Goal: Task Accomplishment & Management: Use online tool/utility

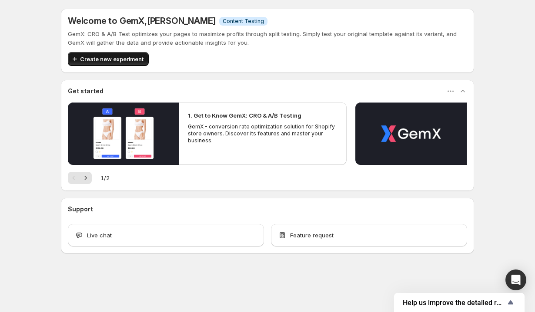
click at [128, 57] on span "Create new experiment" at bounding box center [111, 59] width 63 height 9
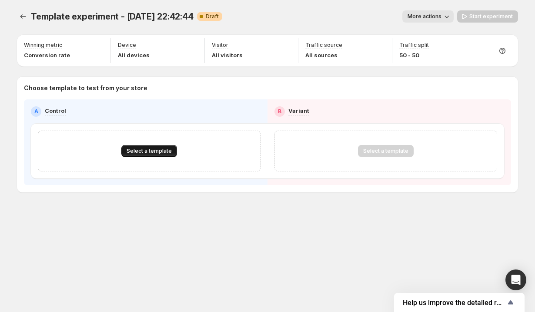
click at [145, 157] on button "Select a template" at bounding box center [149, 151] width 56 height 12
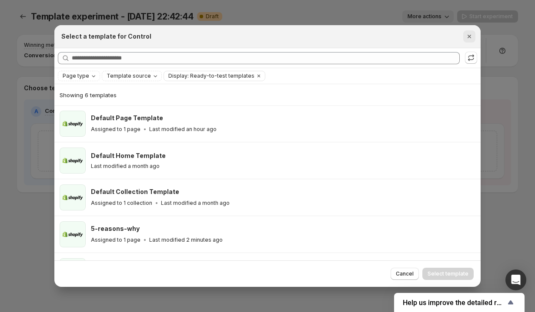
click at [470, 35] on icon "Close" at bounding box center [468, 36] width 3 height 3
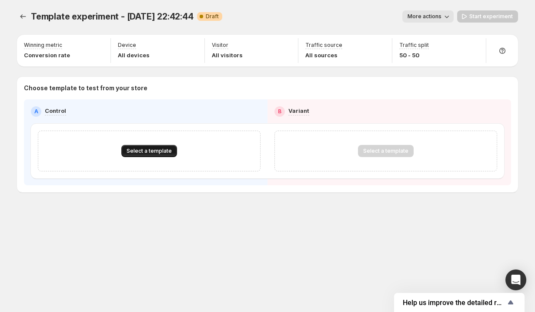
click at [150, 153] on span "Select a template" at bounding box center [148, 151] width 45 height 7
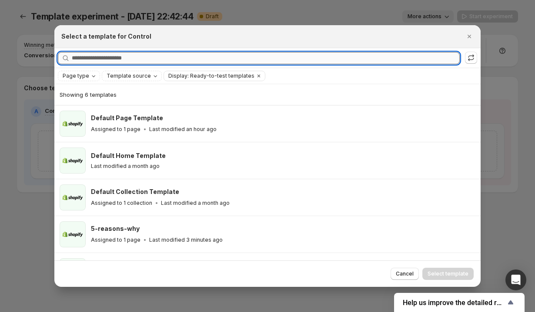
click at [164, 54] on input "Searching all templates" at bounding box center [266, 58] width 388 height 12
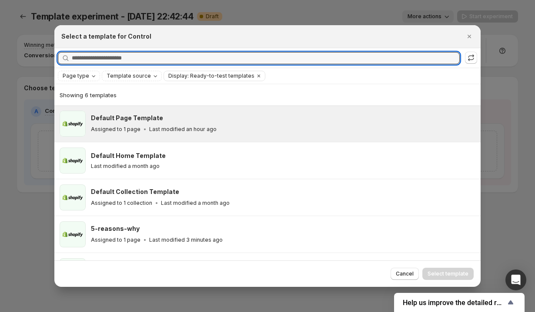
click at [176, 129] on p "Last modified an hour ago" at bounding box center [182, 129] width 67 height 7
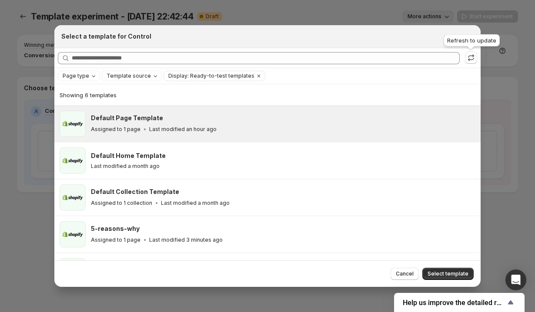
click at [471, 37] on div "Refresh to update" at bounding box center [472, 42] width 60 height 19
click at [398, 271] on span "Cancel" at bounding box center [404, 274] width 18 height 7
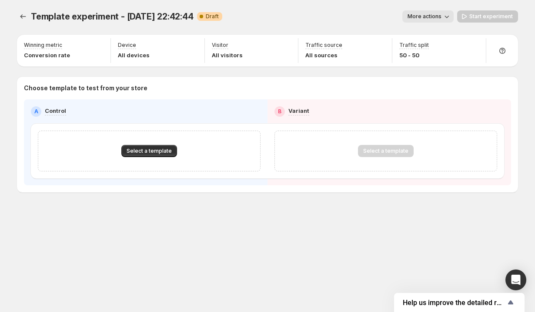
click at [25, 8] on div "Template experiment - Sep 19, 22:42:44. This page is ready Template experiment …" at bounding box center [267, 16] width 501 height 33
click at [19, 11] on button "Experiments" at bounding box center [23, 16] width 12 height 12
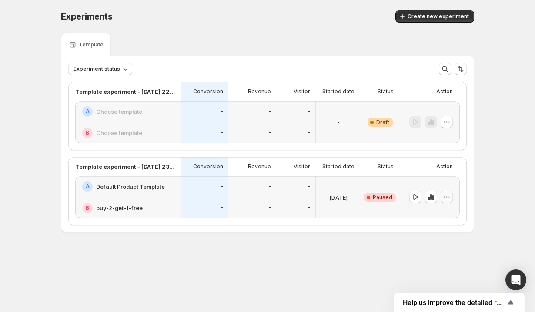
click at [447, 198] on icon "button" at bounding box center [446, 197] width 9 height 9
click at [445, 213] on span "Edit" at bounding box center [452, 215] width 42 height 9
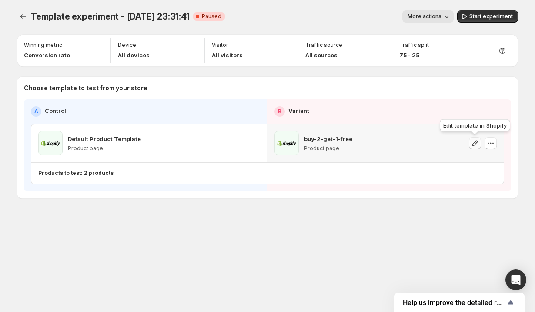
click at [476, 146] on icon "button" at bounding box center [474, 143] width 9 height 9
click at [491, 141] on icon "button" at bounding box center [490, 143] width 9 height 9
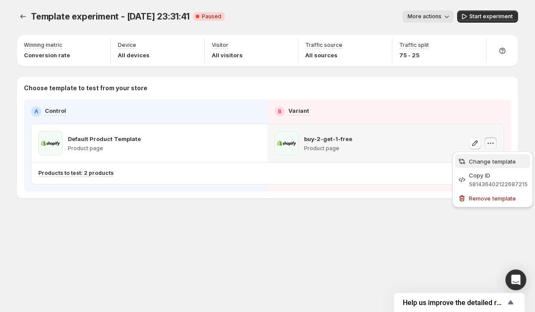
click at [487, 164] on span "Change template" at bounding box center [492, 161] width 47 height 7
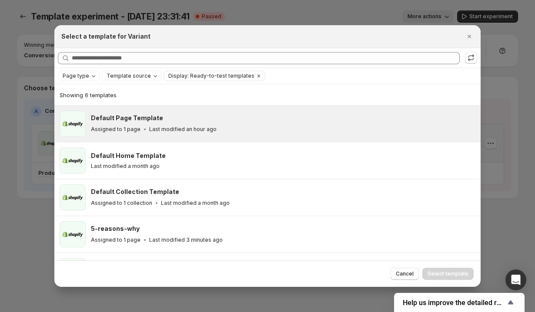
scroll to position [65, 0]
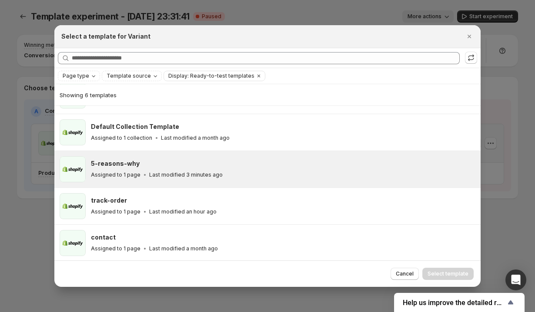
click at [325, 165] on div "5-reasons-why" at bounding box center [282, 163] width 382 height 9
click at [458, 271] on span "Select template" at bounding box center [447, 274] width 41 height 7
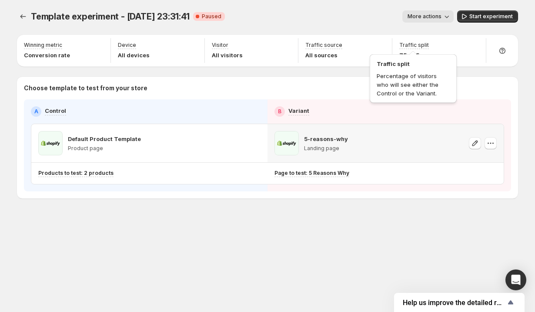
click at [415, 51] on div "Traffic split Percentage of visitors who will see either the Control or the Var…" at bounding box center [413, 77] width 90 height 56
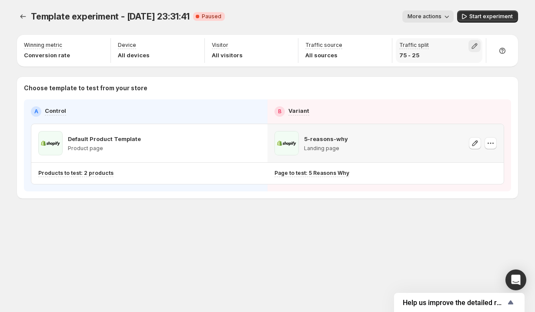
click at [475, 45] on icon "button" at bounding box center [474, 46] width 9 height 9
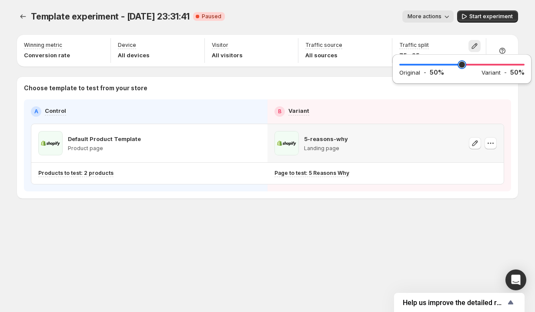
drag, startPoint x: 486, startPoint y: 64, endPoint x: 462, endPoint y: 64, distance: 24.3
type input "**"
click at [462, 64] on input "range" at bounding box center [461, 65] width 125 height 12
click at [498, 17] on span "Start experiment" at bounding box center [490, 16] width 43 height 7
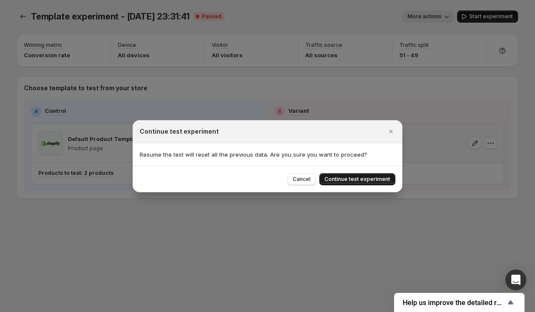
click at [361, 182] on span "Continue test experiment" at bounding box center [357, 179] width 66 height 7
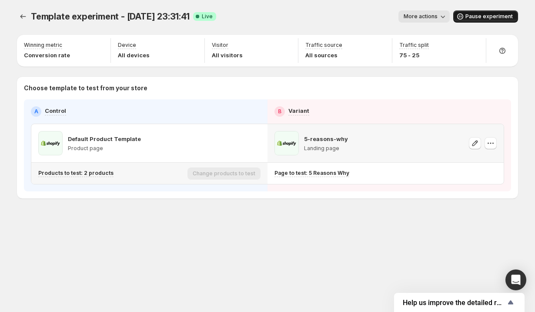
click at [159, 167] on div "Products to test: 2 products" at bounding box center [111, 173] width 146 height 14
click at [240, 175] on div "Change products to test" at bounding box center [223, 174] width 73 height 12
click at [94, 170] on p "Products to test: 2 products" at bounding box center [75, 173] width 75 height 7
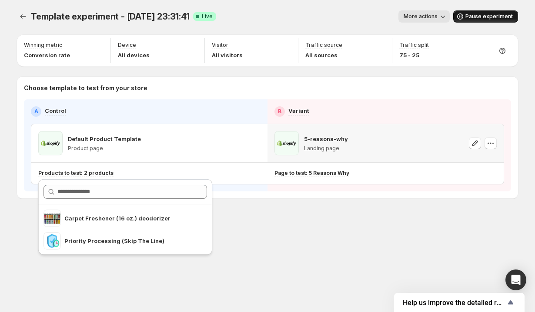
click at [482, 18] on div "Pause experiment" at bounding box center [485, 16] width 65 height 12
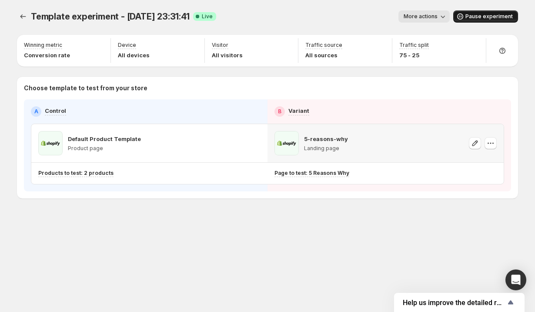
click at [433, 16] on span "More actions" at bounding box center [420, 16] width 34 height 7
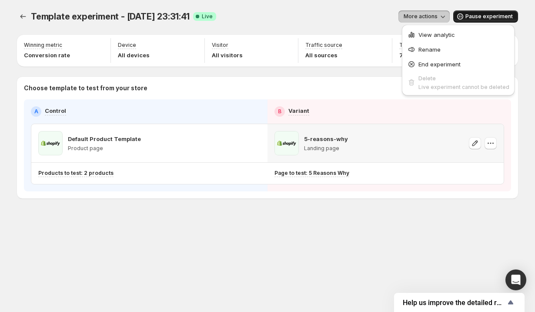
click at [433, 15] on span "More actions" at bounding box center [420, 16] width 34 height 7
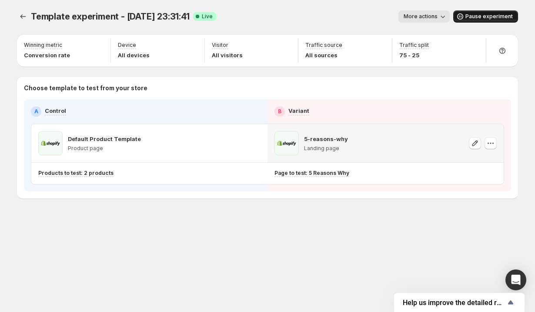
click at [504, 16] on div "Pause experiment" at bounding box center [485, 16] width 65 height 12
click at [238, 142] on icon "button" at bounding box center [239, 143] width 6 height 6
click at [20, 13] on icon "Experiments" at bounding box center [23, 16] width 9 height 9
click at [21, 16] on icon "Experiments" at bounding box center [23, 16] width 9 height 9
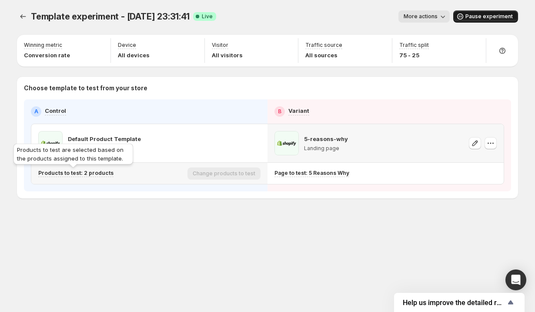
click at [96, 172] on p "Products to test: 2 products" at bounding box center [75, 173] width 75 height 7
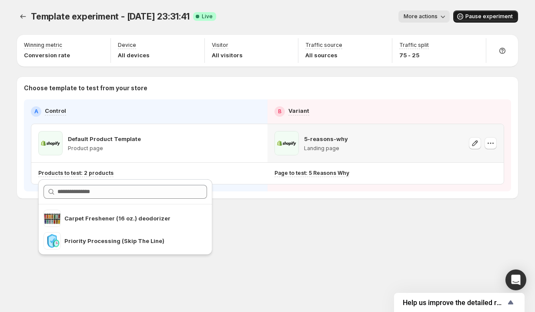
click at [163, 120] on div "A Control B Variant Default Product Template Product page 5-reasons-why Landing…" at bounding box center [267, 145] width 473 height 78
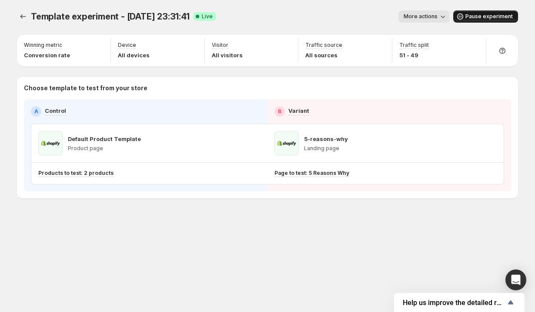
click at [487, 13] on span "Pause experiment" at bounding box center [488, 16] width 47 height 7
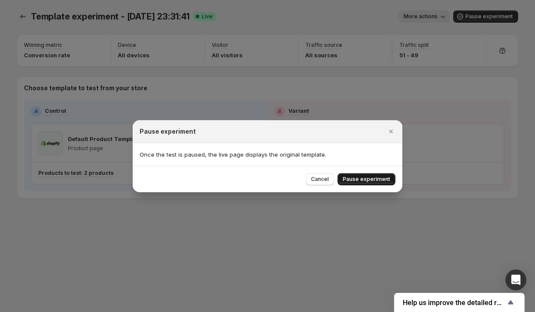
click at [365, 174] on button "Pause experiment" at bounding box center [366, 179] width 58 height 12
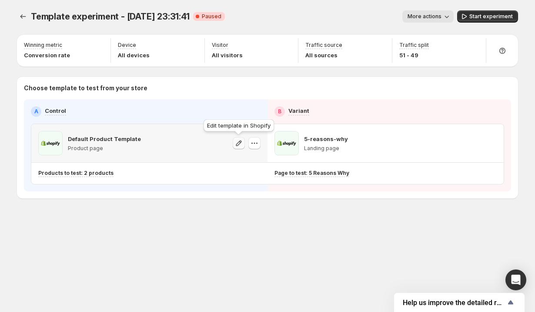
click at [240, 144] on icon "button" at bounding box center [238, 143] width 9 height 9
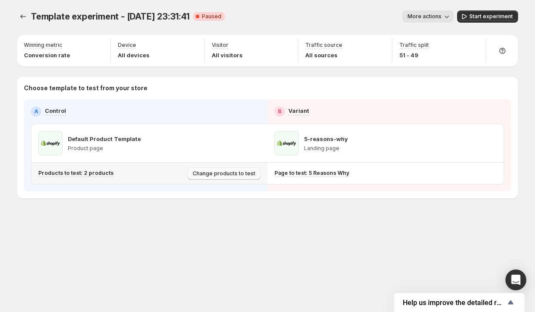
click at [237, 173] on span "Change products to test" at bounding box center [224, 173] width 63 height 7
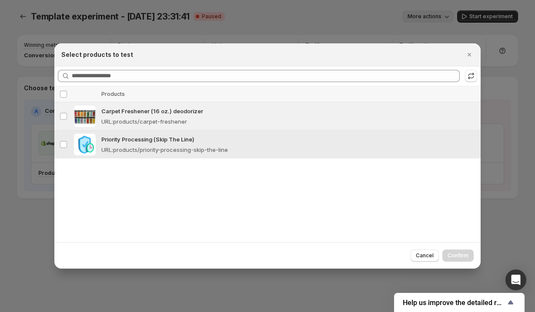
click at [225, 137] on p "Priority Processing (Skip The Line)" at bounding box center [288, 139] width 374 height 9
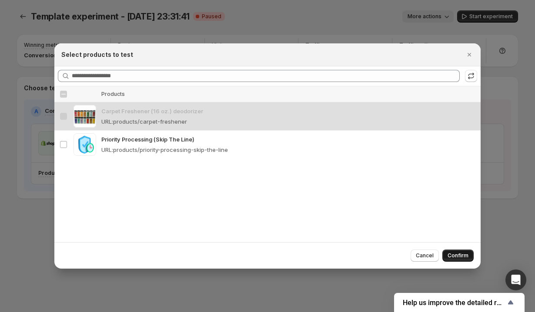
click at [463, 250] on button "Confirm" at bounding box center [457, 256] width 31 height 12
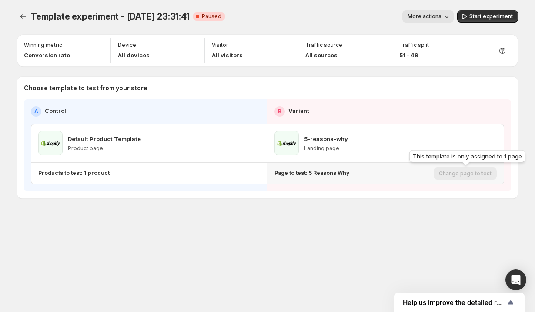
click at [475, 175] on div "Change page to test" at bounding box center [464, 174] width 63 height 12
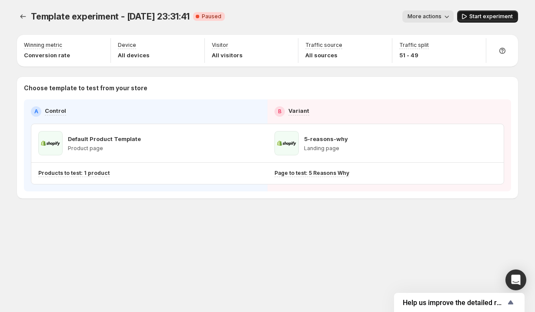
click at [484, 18] on span "Start experiment" at bounding box center [490, 16] width 43 height 7
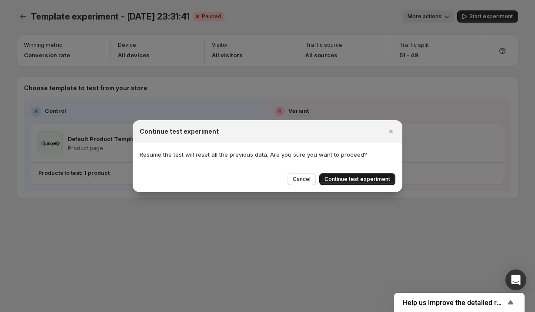
click at [373, 176] on button "Continue test experiment" at bounding box center [357, 179] width 76 height 12
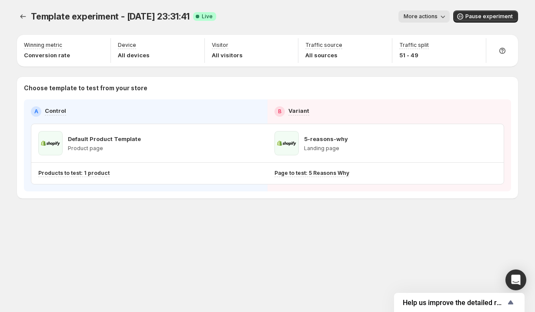
click at [181, 17] on span "Template experiment - [DATE] 23:31:41" at bounding box center [110, 16] width 159 height 10
click at [476, 46] on icon "button" at bounding box center [475, 46] width 6 height 6
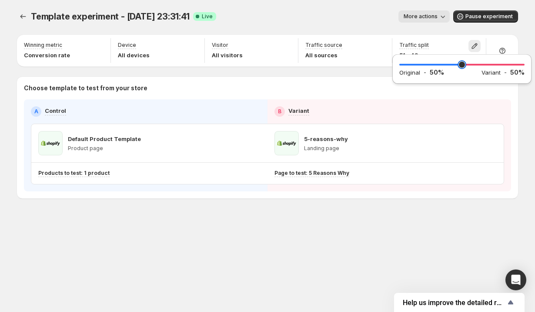
type input "**"
click at [461, 64] on input "range" at bounding box center [461, 65] width 125 height 12
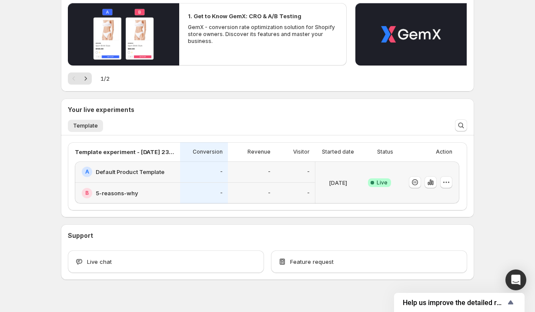
scroll to position [114, 0]
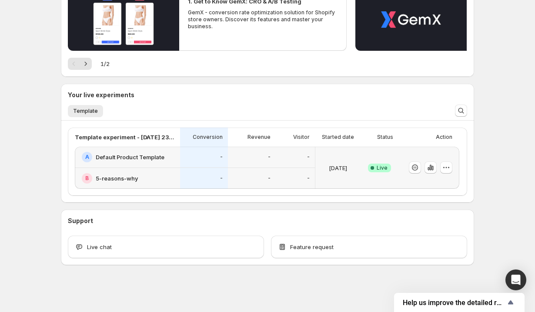
click at [344, 165] on p "[DATE]" at bounding box center [338, 168] width 18 height 9
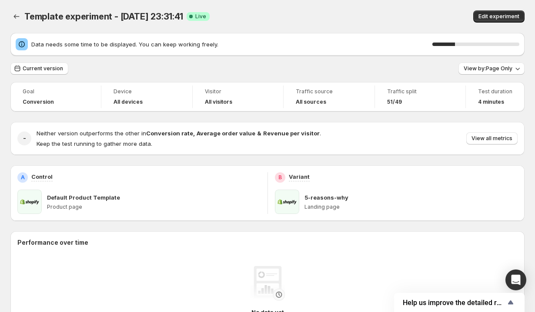
click at [396, 105] on span "51/49" at bounding box center [394, 102] width 15 height 7
click at [398, 98] on div "51/49" at bounding box center [420, 102] width 66 height 9
click at [40, 68] on span "Current version" at bounding box center [43, 68] width 40 height 7
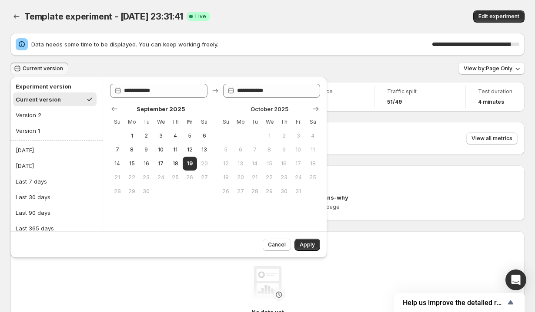
click at [40, 68] on span "Current version" at bounding box center [43, 68] width 40 height 7
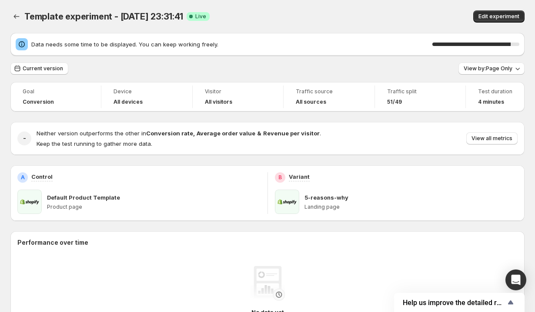
click at [397, 102] on span "51/49" at bounding box center [394, 102] width 15 height 7
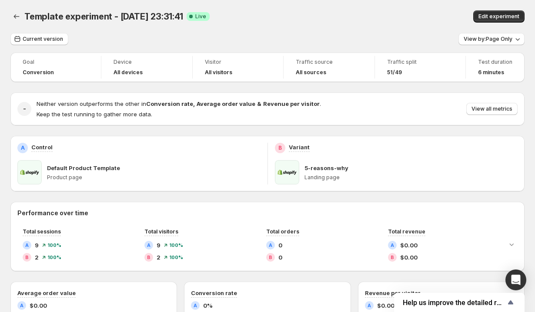
click at [397, 70] on span "51/49" at bounding box center [394, 72] width 15 height 7
click at [393, 75] on span "51/49" at bounding box center [394, 72] width 15 height 7
click at [430, 75] on div "51/49" at bounding box center [420, 72] width 66 height 7
click at [405, 60] on span "Traffic split" at bounding box center [420, 62] width 66 height 7
click at [19, 13] on icon "Back" at bounding box center [16, 16] width 9 height 9
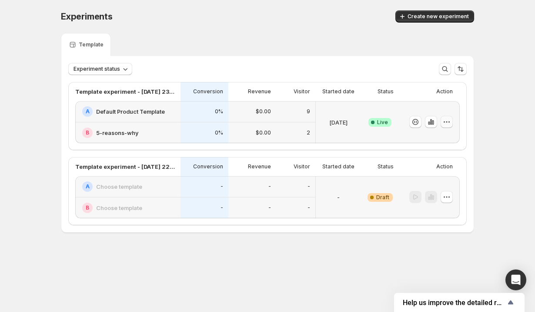
click at [446, 122] on icon "button" at bounding box center [446, 122] width 1 height 1
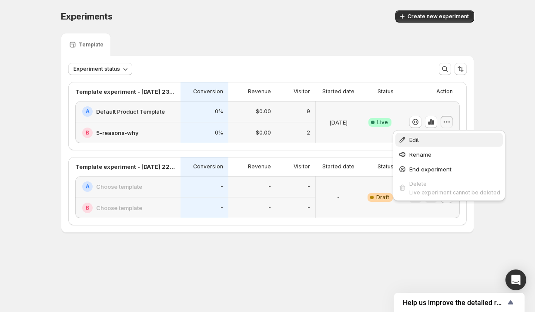
click at [438, 141] on span "Edit" at bounding box center [454, 140] width 91 height 9
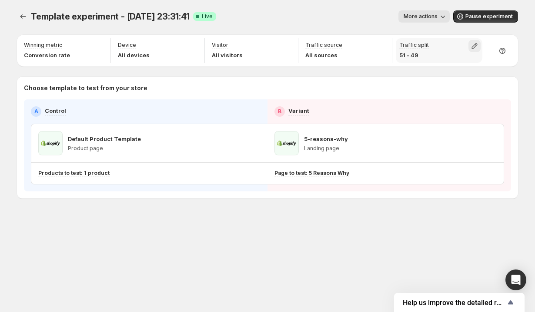
click at [476, 44] on icon "button" at bounding box center [475, 46] width 6 height 6
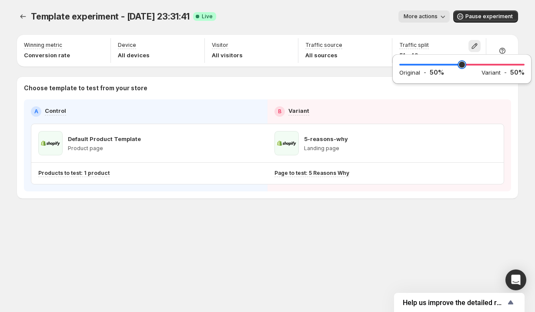
type input "**"
click at [462, 65] on input "range" at bounding box center [461, 65] width 125 height 12
click at [378, 29] on div "Template experiment - Aug 24, 23:31:41. This page is ready Template experiment …" at bounding box center [267, 16] width 501 height 33
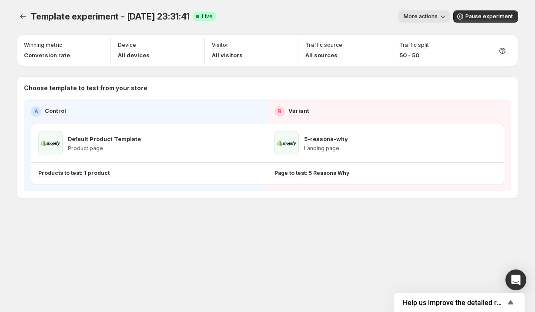
click at [143, 19] on span "Template experiment - [DATE] 23:31:41" at bounding box center [110, 16] width 159 height 10
drag, startPoint x: 174, startPoint y: 19, endPoint x: 58, endPoint y: 19, distance: 116.5
click at [160, 19] on span "Template experiment - [DATE] 23:31:41" at bounding box center [110, 16] width 159 height 10
click at [17, 14] on button "Experiments" at bounding box center [23, 16] width 12 height 12
